Goal: Navigation & Orientation: Find specific page/section

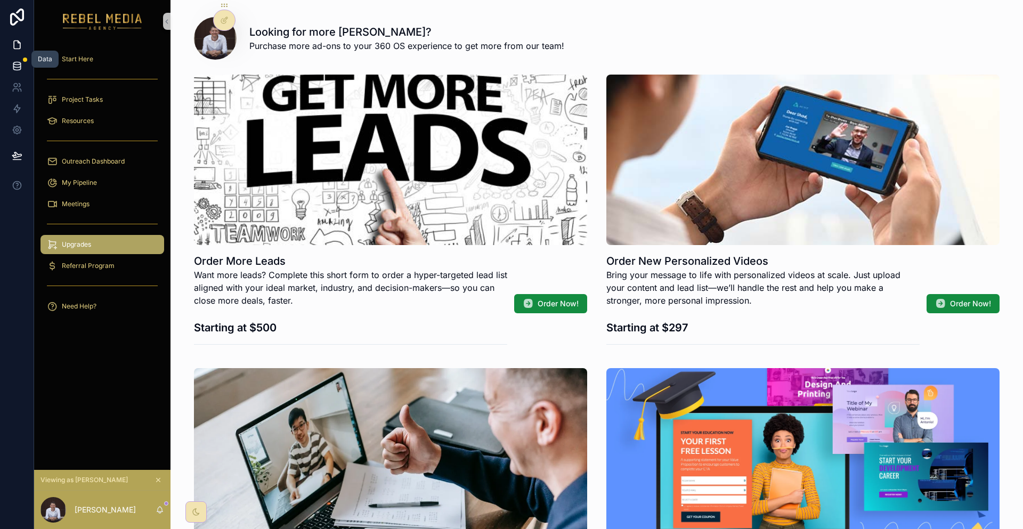
click at [18, 66] on icon at bounding box center [16, 68] width 7 height 4
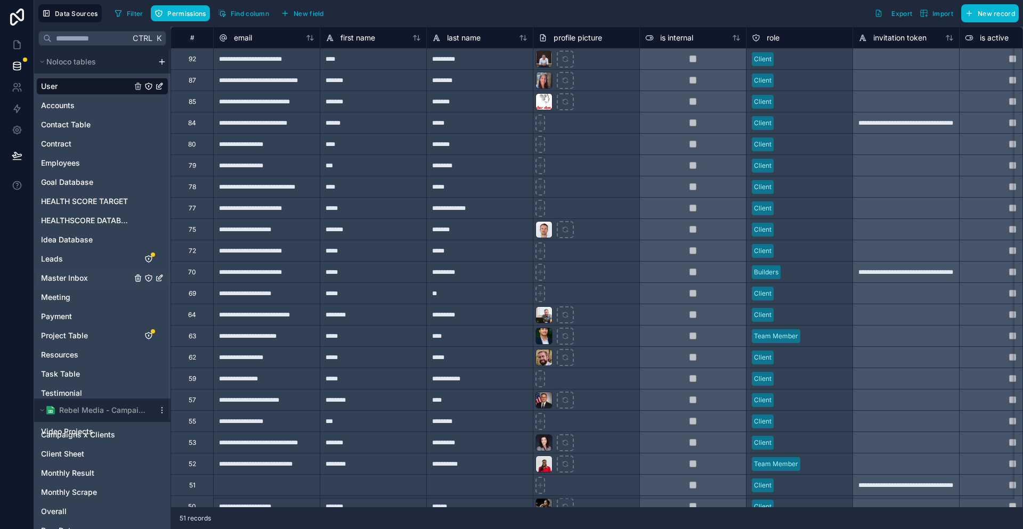
click at [66, 273] on span "Master Inbox" at bounding box center [64, 278] width 47 height 11
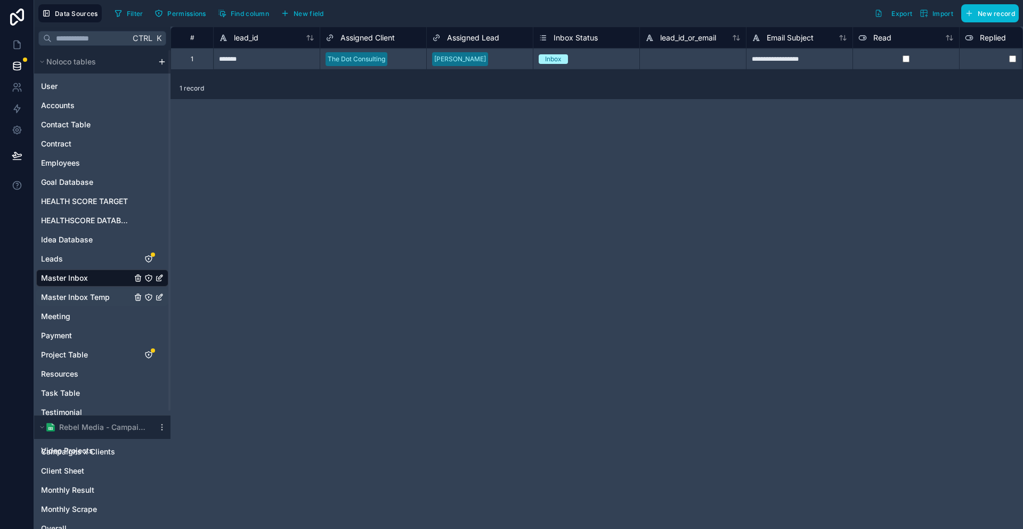
click at [86, 292] on span "Master Inbox Temp" at bounding box center [75, 297] width 69 height 11
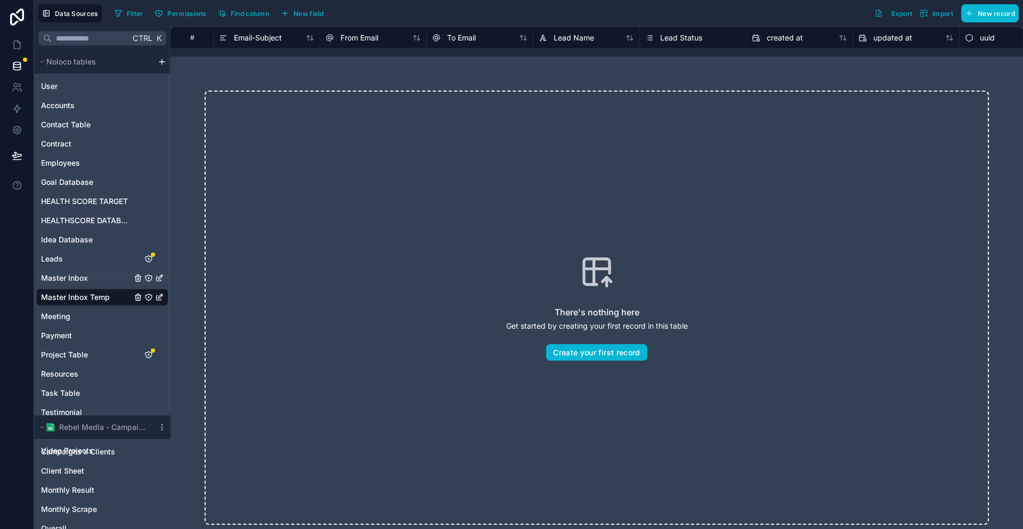
click at [81, 270] on div "Master Inbox" at bounding box center [102, 278] width 132 height 17
click at [80, 273] on link "Master Inbox" at bounding box center [86, 278] width 91 height 11
